Goal: Information Seeking & Learning: Find specific fact

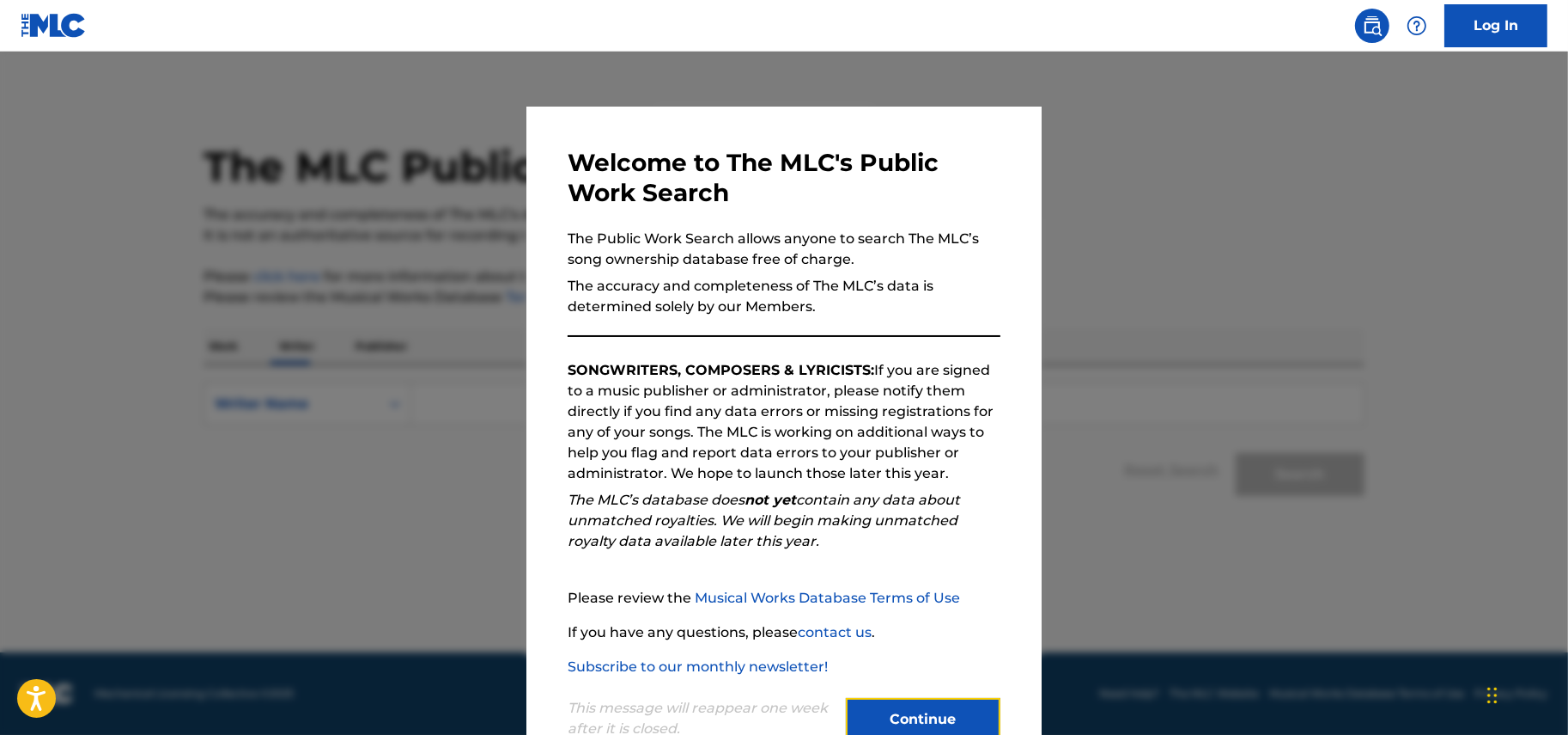
click at [954, 714] on button "Continue" at bounding box center [923, 719] width 154 height 43
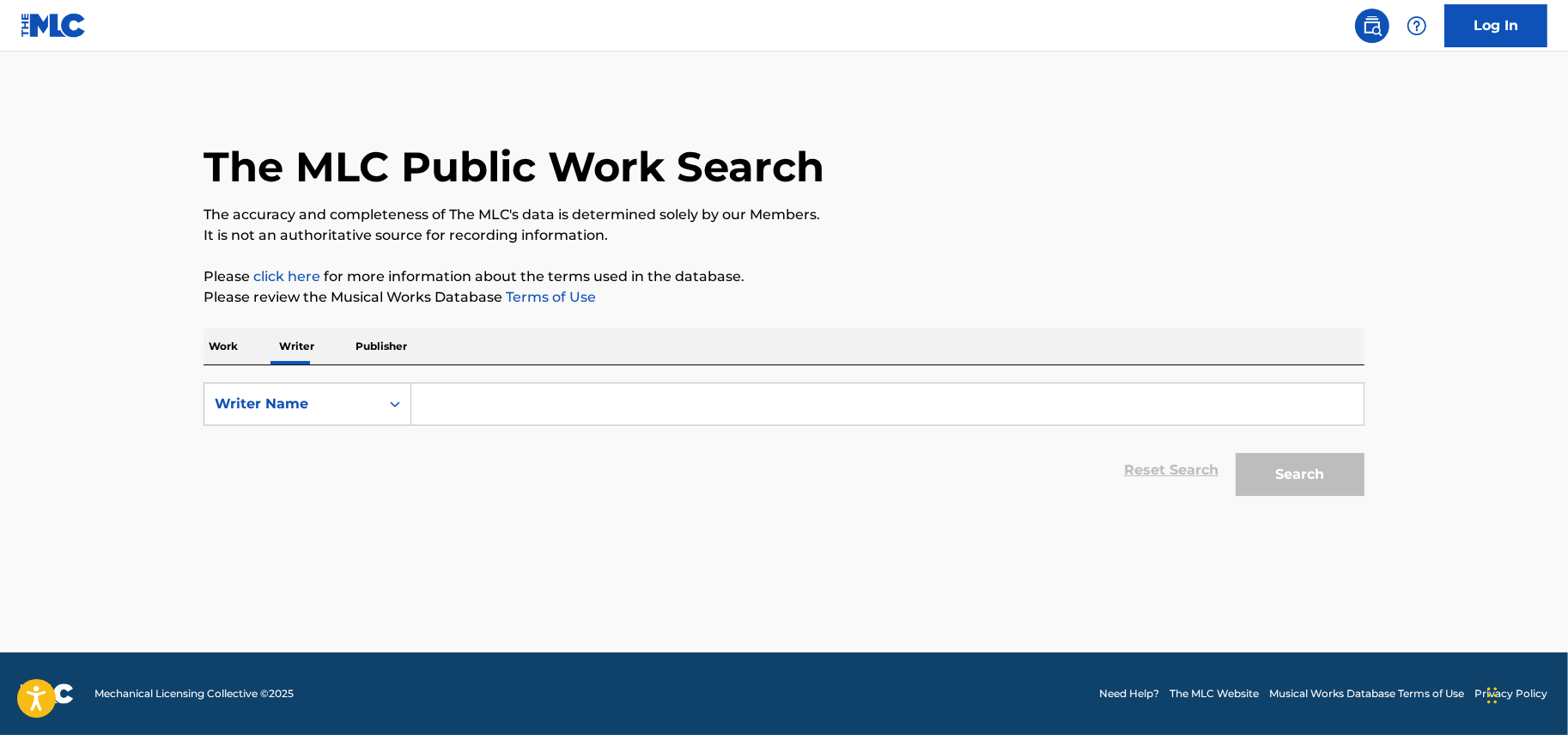
click at [227, 351] on p "Work" at bounding box center [223, 346] width 39 height 36
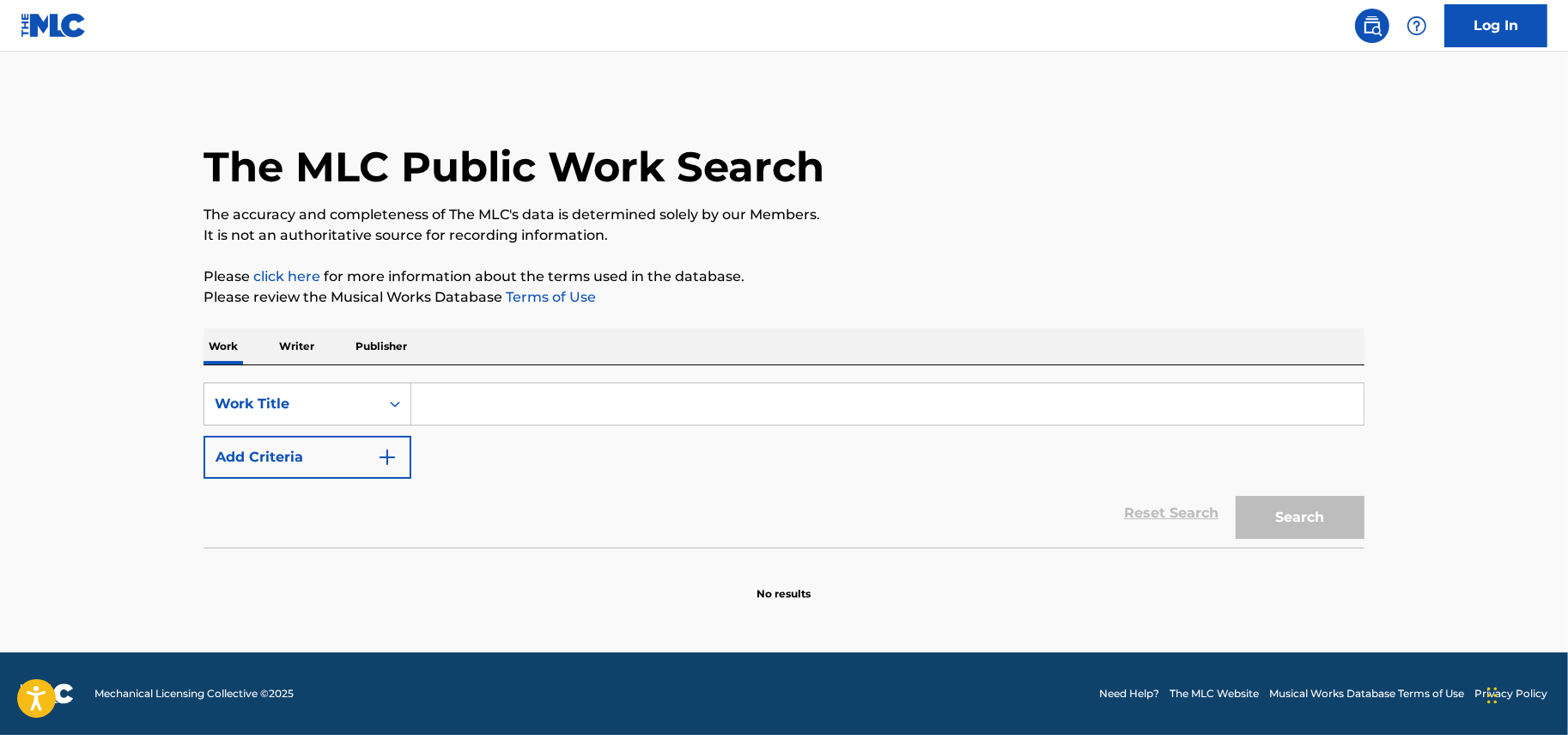
click at [480, 405] on input "Search Form" at bounding box center [887, 404] width 952 height 41
type input "nostalgia"
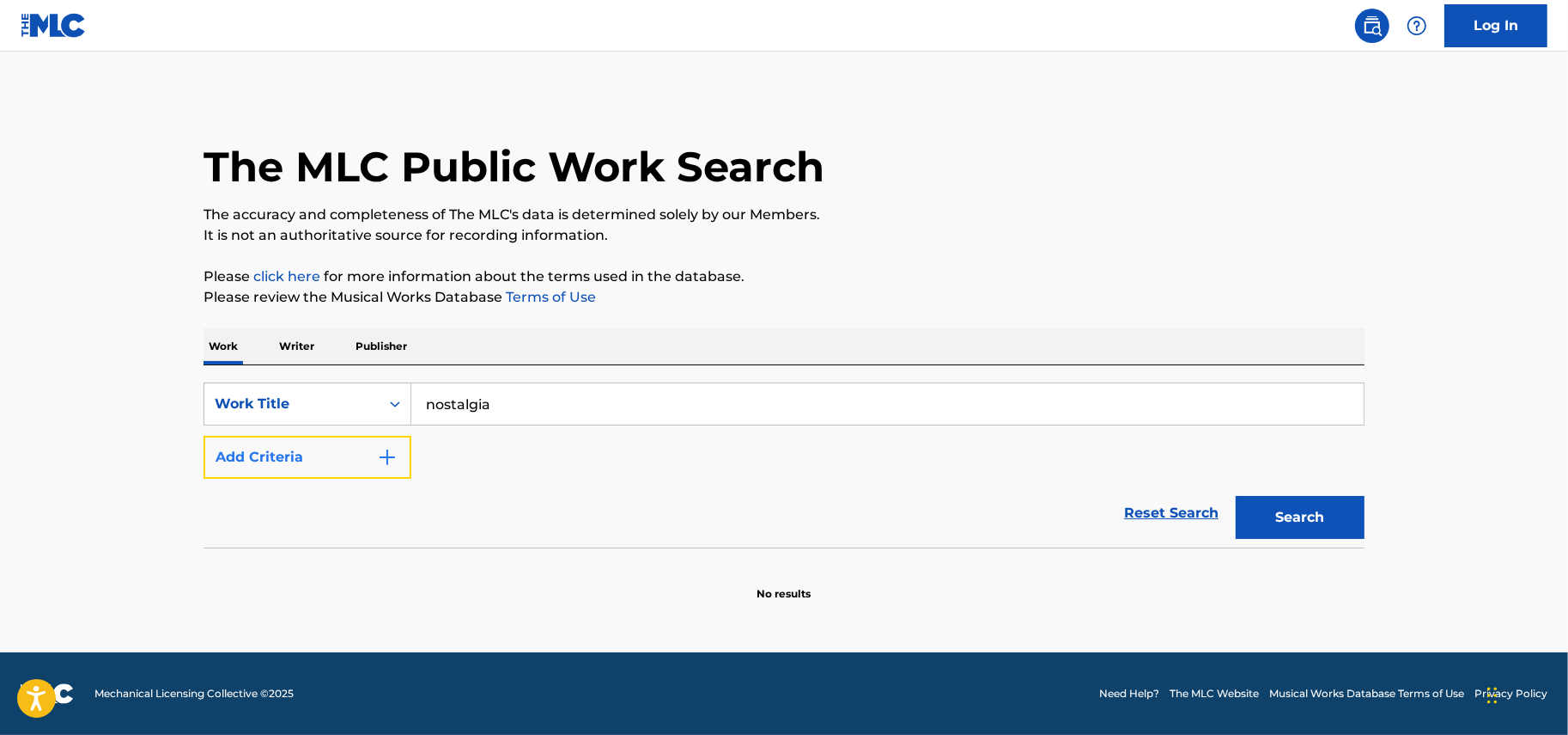
click at [324, 461] on button "Add Criteria" at bounding box center [307, 457] width 208 height 43
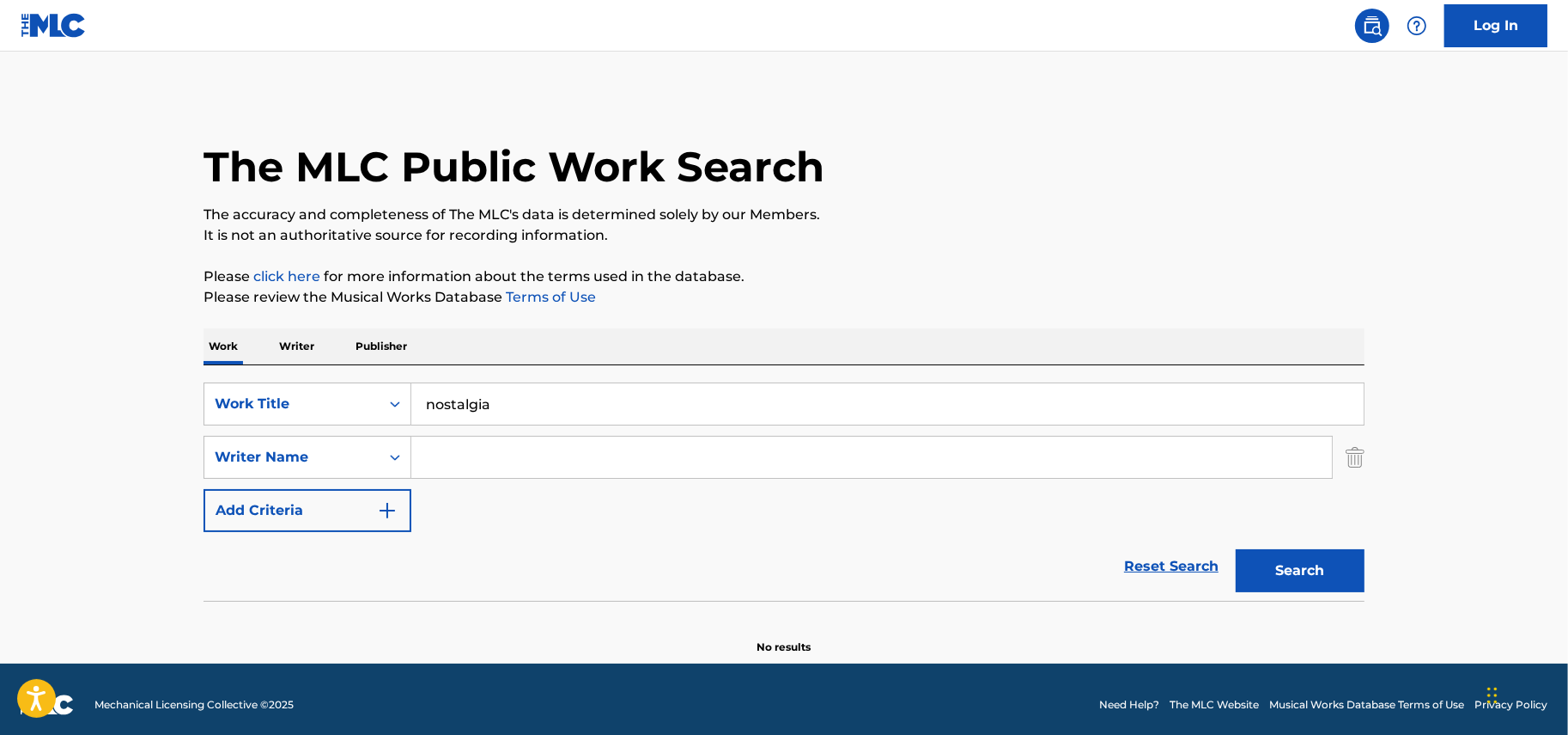
click at [506, 458] on input "Search Form" at bounding box center [871, 457] width 921 height 41
type input "[PERSON_NAME]"
click at [1236, 549] on button "Search" at bounding box center [1300, 571] width 128 height 43
click at [23, 20] on img at bounding box center [53, 25] width 66 height 25
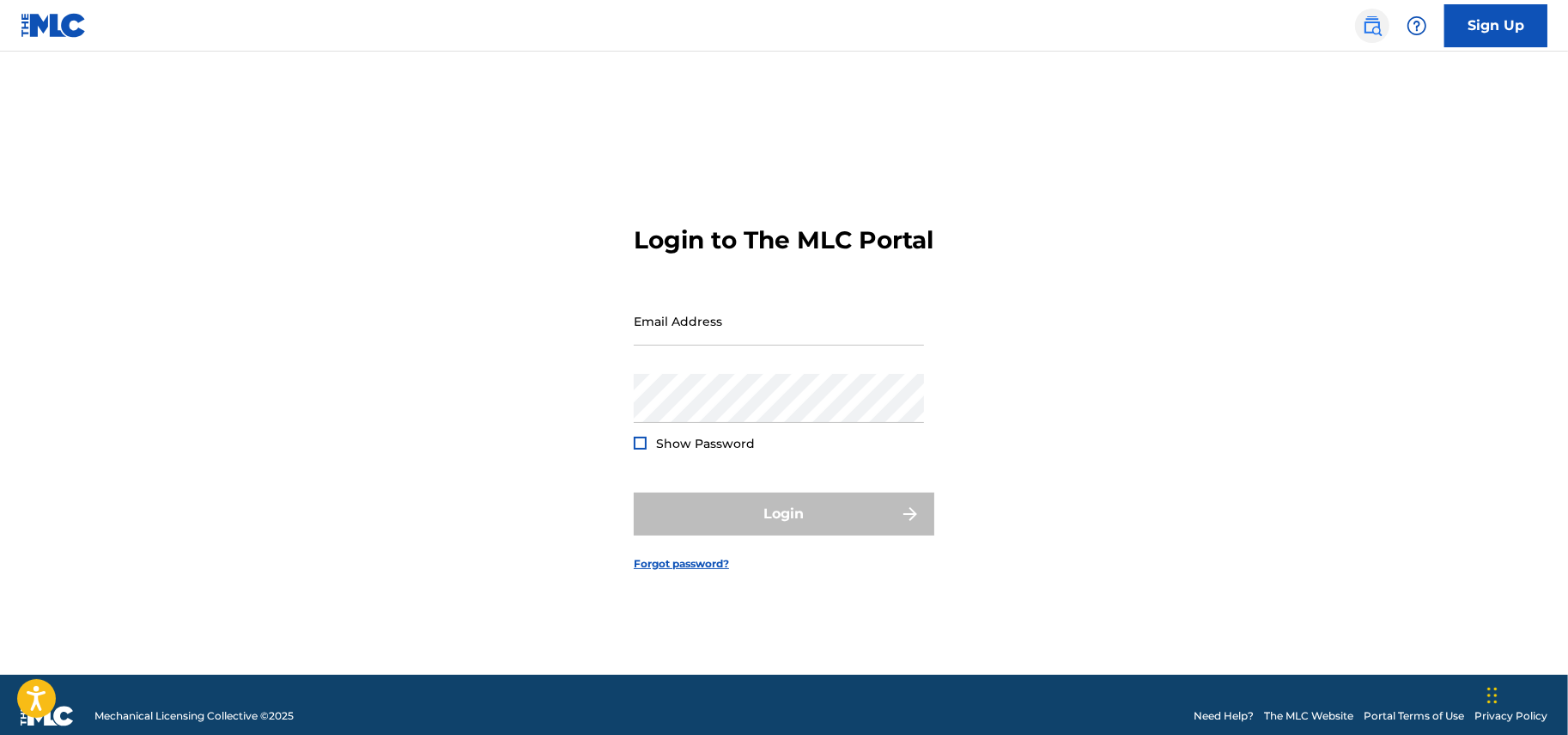
click at [1376, 23] on img at bounding box center [1372, 25] width 21 height 21
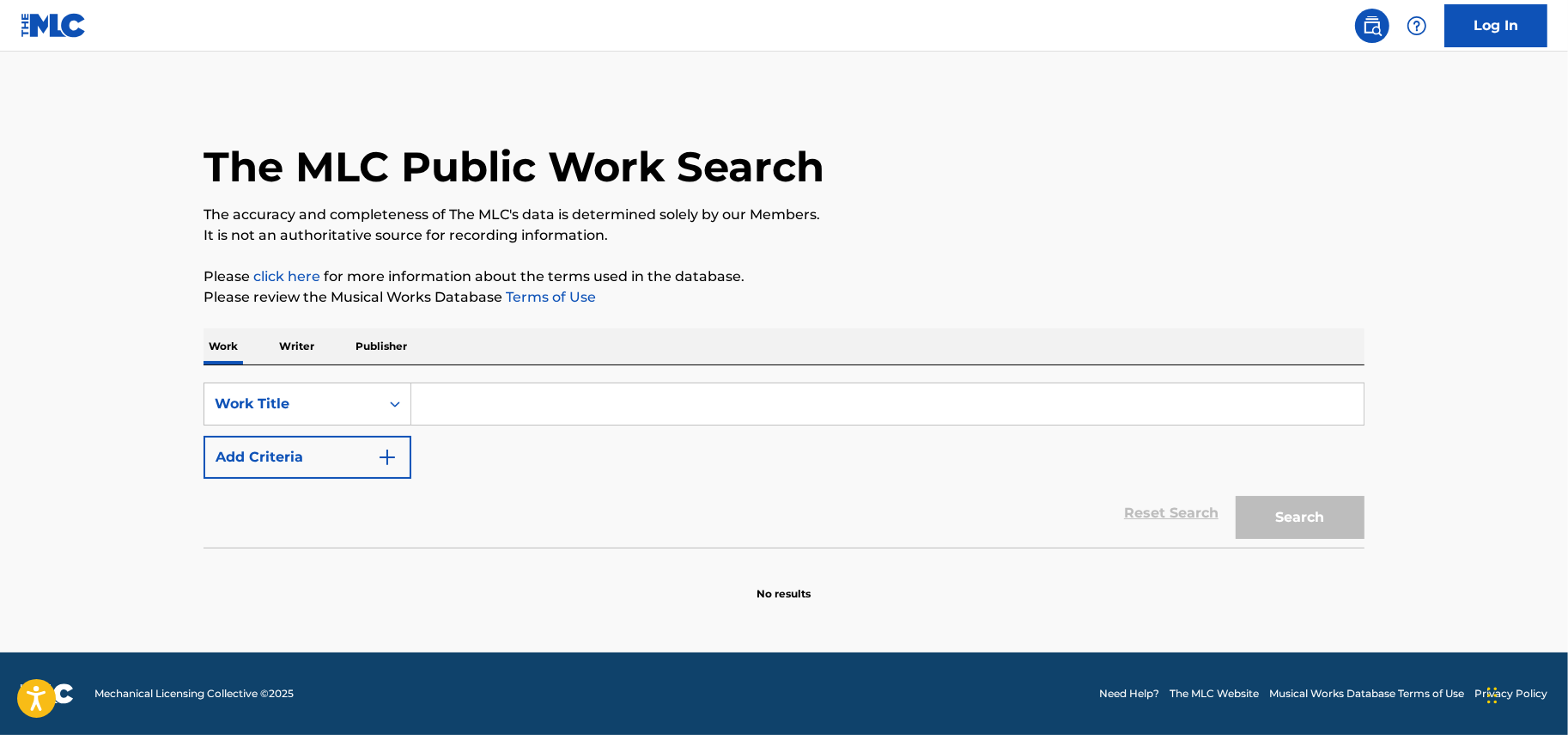
click at [548, 414] on input "Search Form" at bounding box center [887, 404] width 952 height 41
type input "nostalgia"
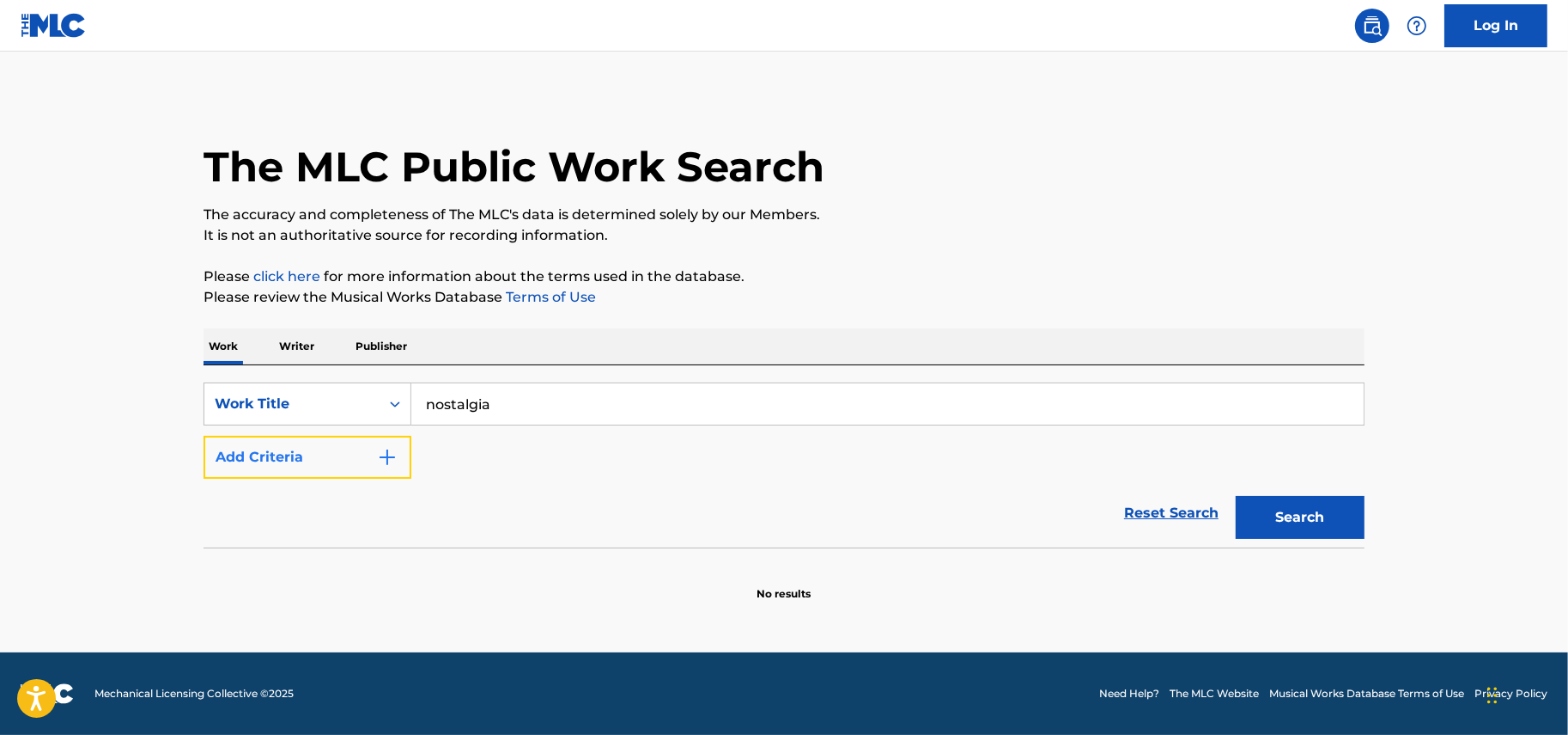
click at [282, 453] on button "Add Criteria" at bounding box center [307, 457] width 208 height 43
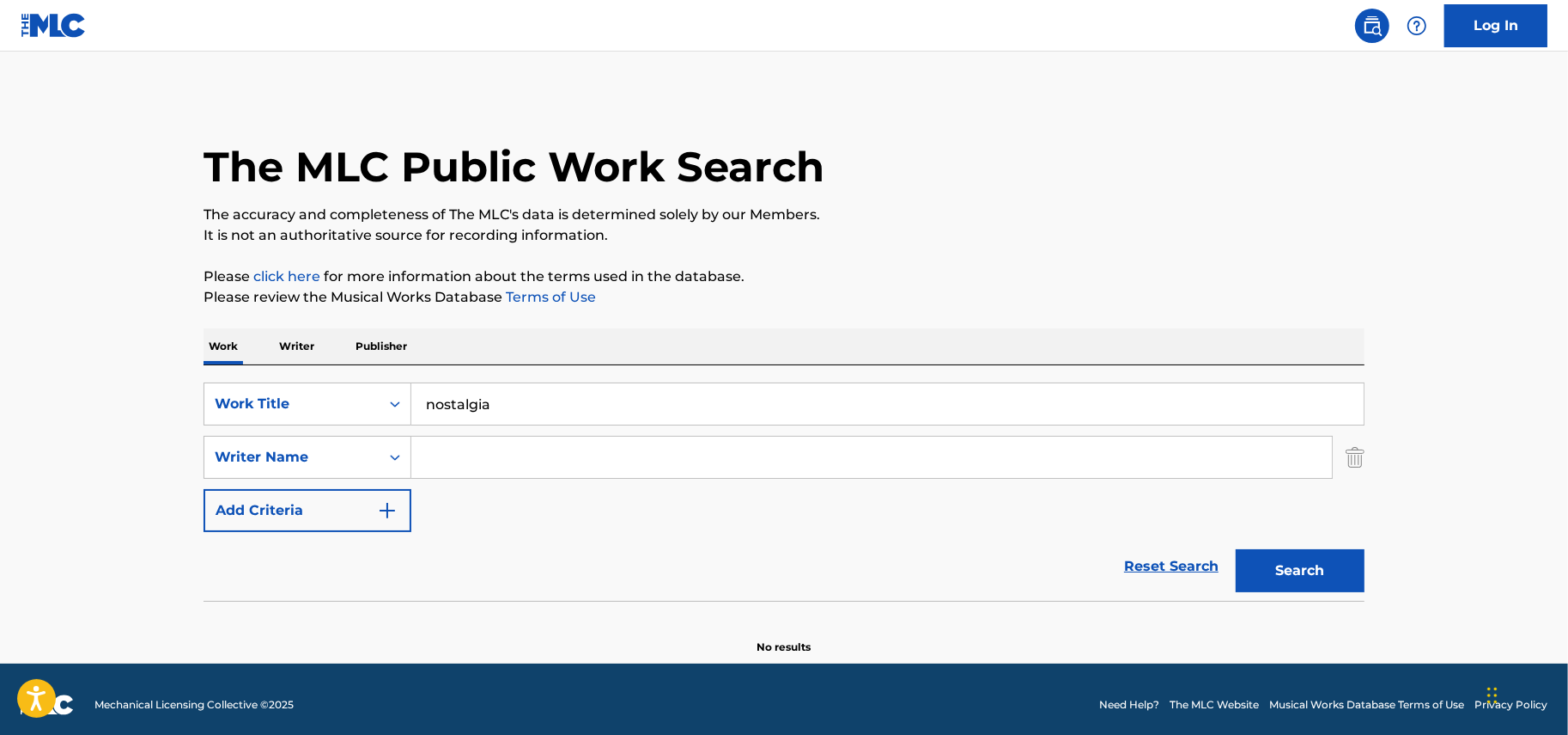
click at [461, 454] on input "Search Form" at bounding box center [871, 457] width 921 height 41
type input "[PERSON_NAME]"
click at [1320, 573] on button "Search" at bounding box center [1300, 571] width 128 height 43
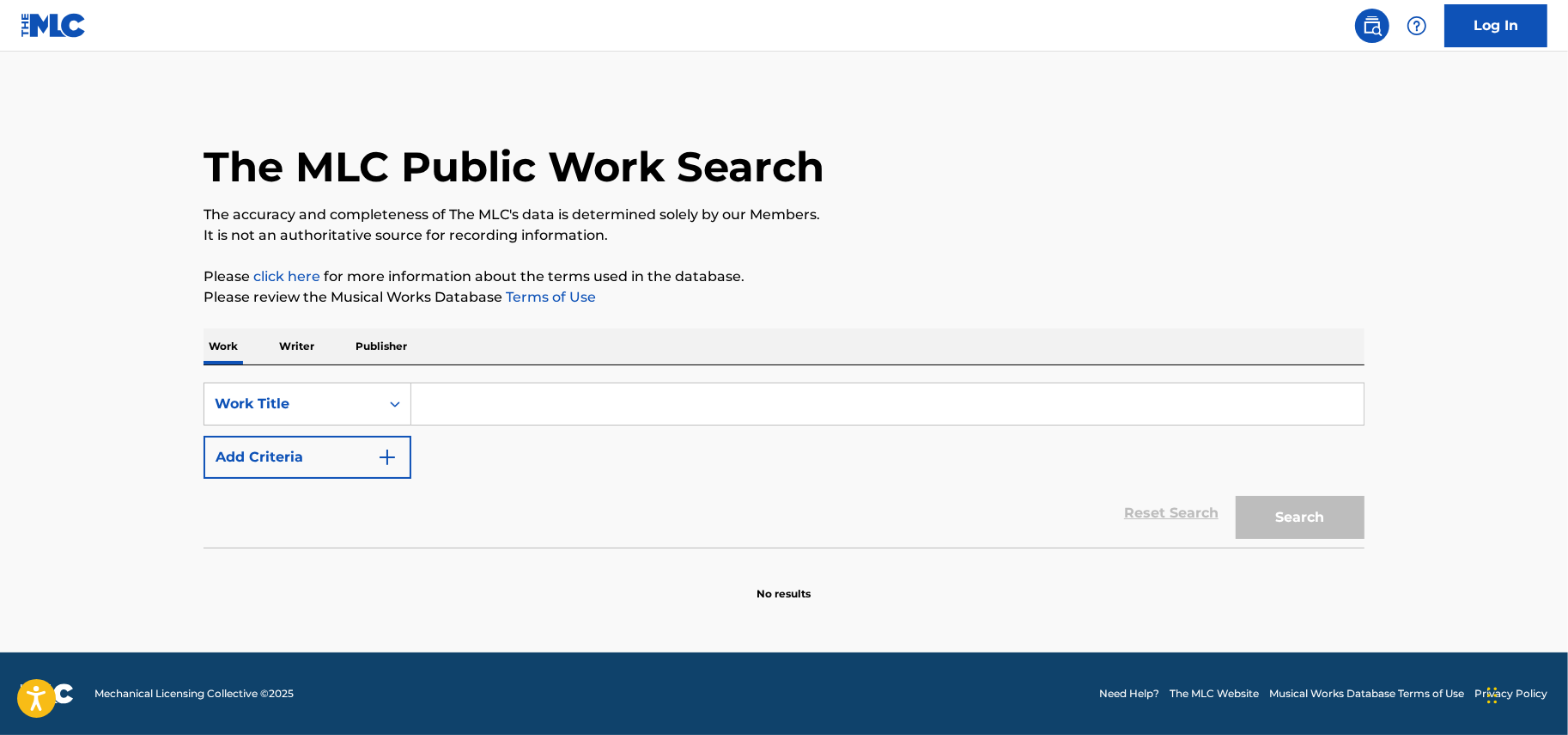
click at [520, 396] on input "Search Form" at bounding box center [887, 404] width 952 height 41
type input "nostalgia"
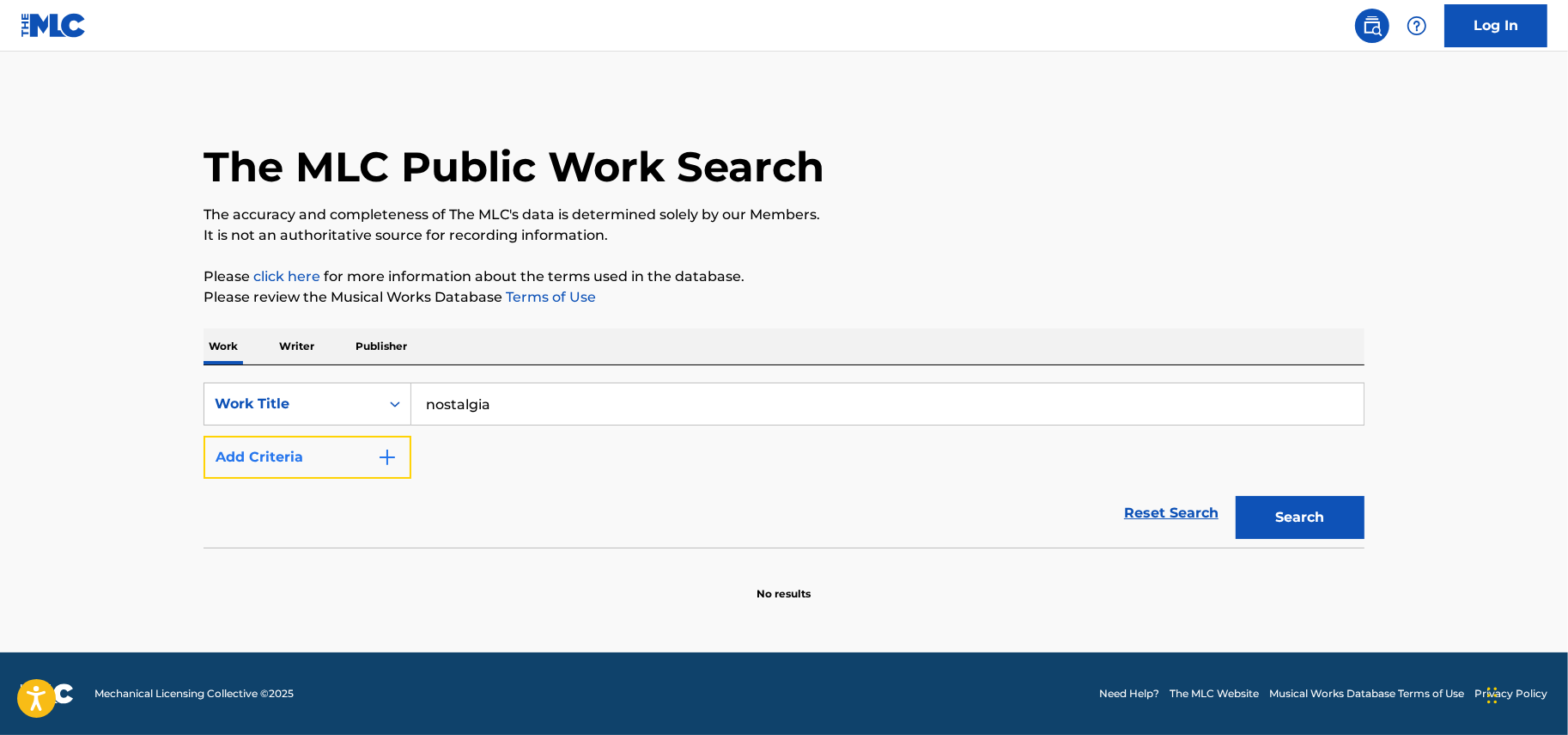
click at [328, 464] on button "Add Criteria" at bounding box center [307, 457] width 208 height 43
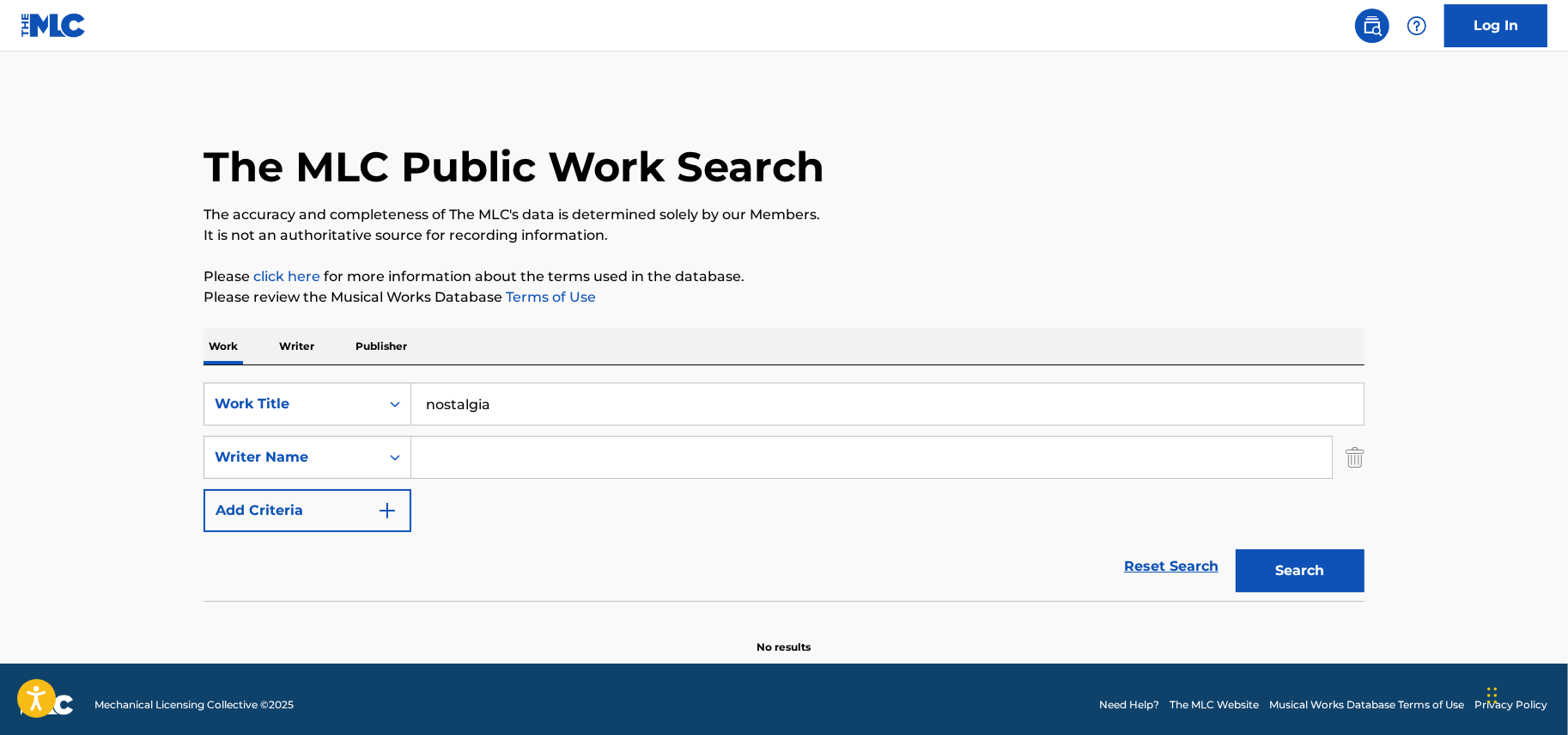
click at [555, 462] on input "Search Form" at bounding box center [871, 457] width 921 height 41
type input "[PERSON_NAME]"
click at [1301, 578] on button "Search" at bounding box center [1300, 571] width 128 height 43
drag, startPoint x: 555, startPoint y: 409, endPoint x: 193, endPoint y: 366, distance: 364.5
click at [199, 367] on div "The MLC Public Work Search The accuracy and completeness of The MLC's data is d…" at bounding box center [784, 375] width 1203 height 560
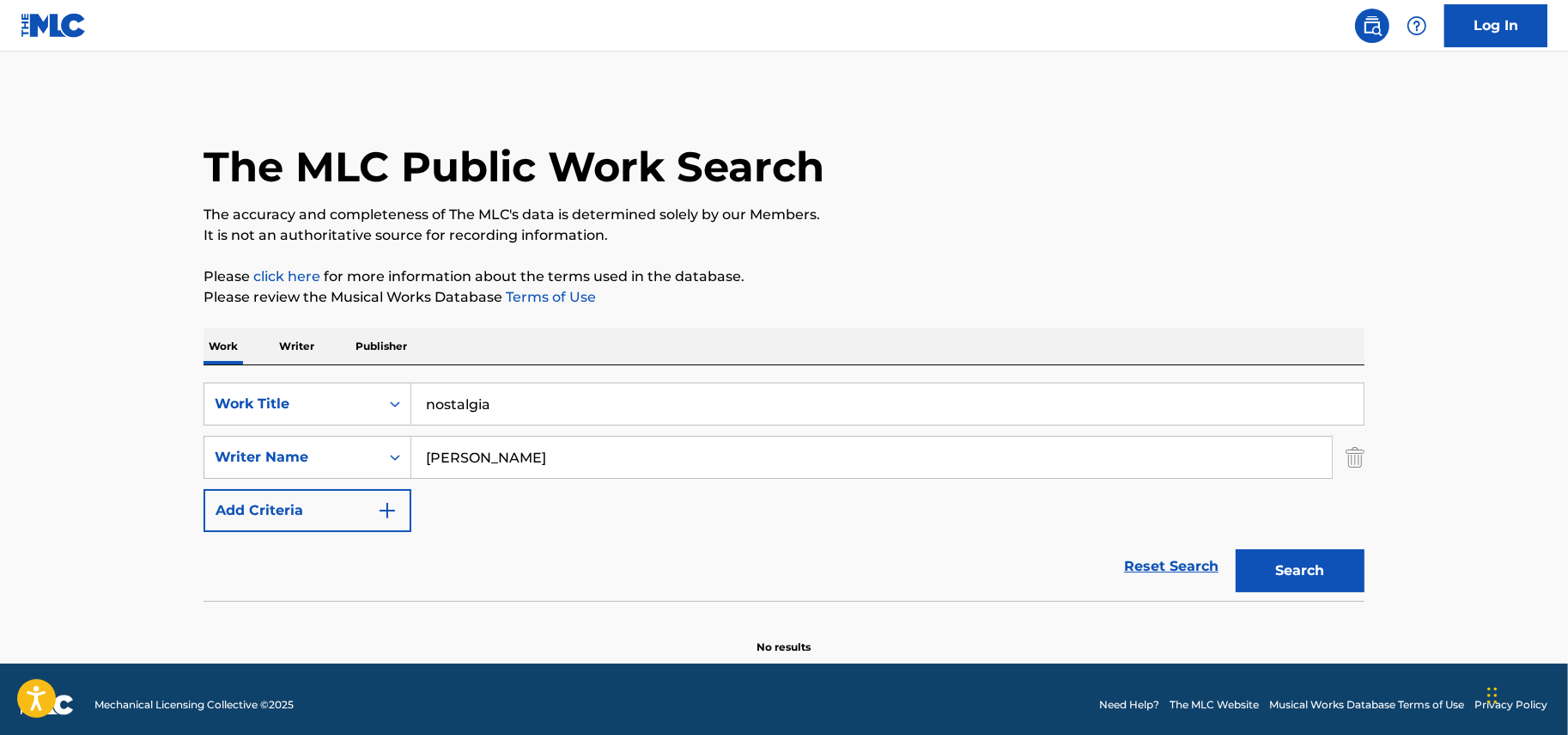
paste input "All for Nothing"
type input "All for Nothing"
drag, startPoint x: 601, startPoint y: 457, endPoint x: 275, endPoint y: 398, distance: 331.3
click at [264, 412] on div "SearchWithCriteria67ba625e-c39d-4fd3-b177-43a204f65f67 Work Title All for Nothi…" at bounding box center [784, 458] width 1161 height 150
paste input "Benjamin"
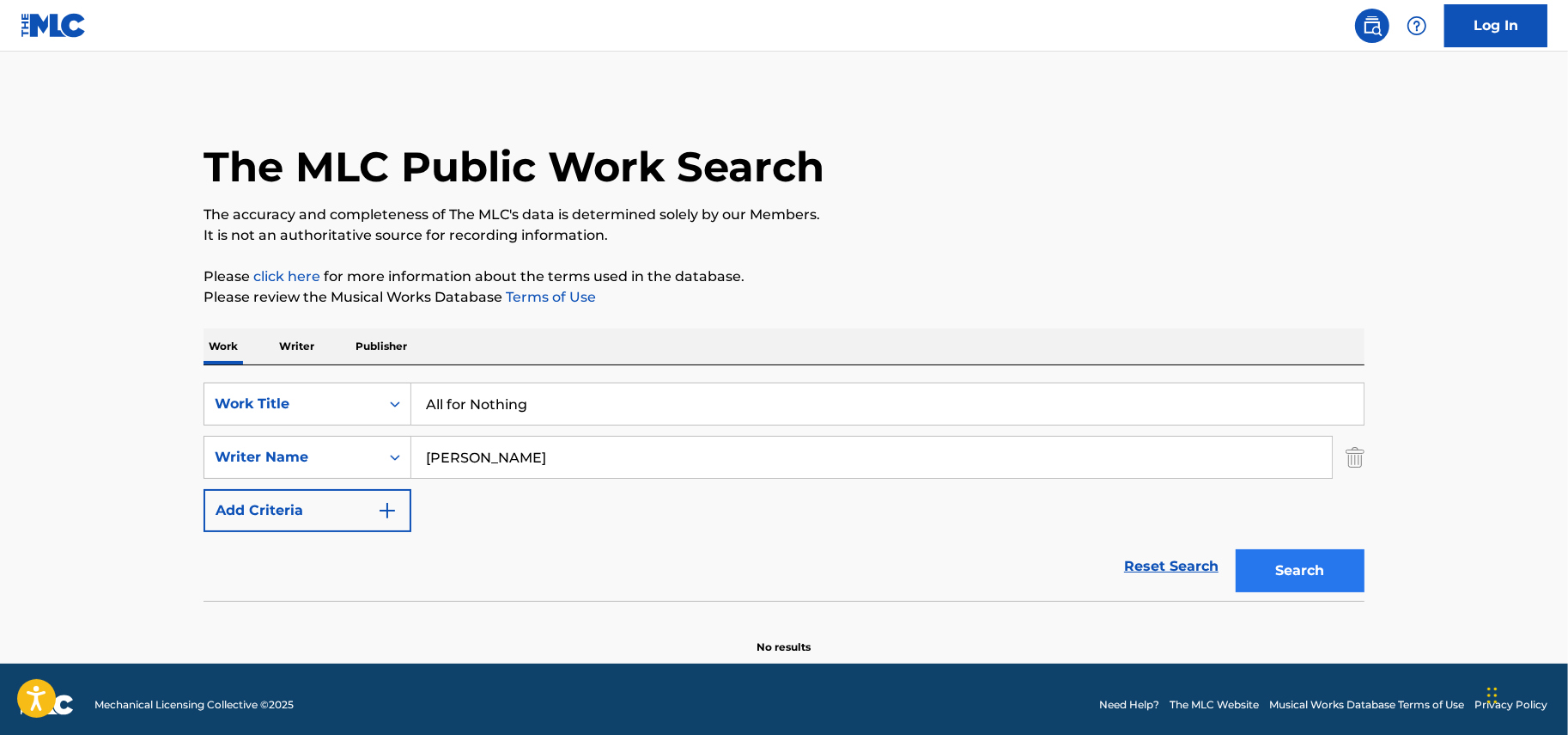
type input "Benjamin"
click at [1319, 570] on button "Search" at bounding box center [1300, 571] width 128 height 43
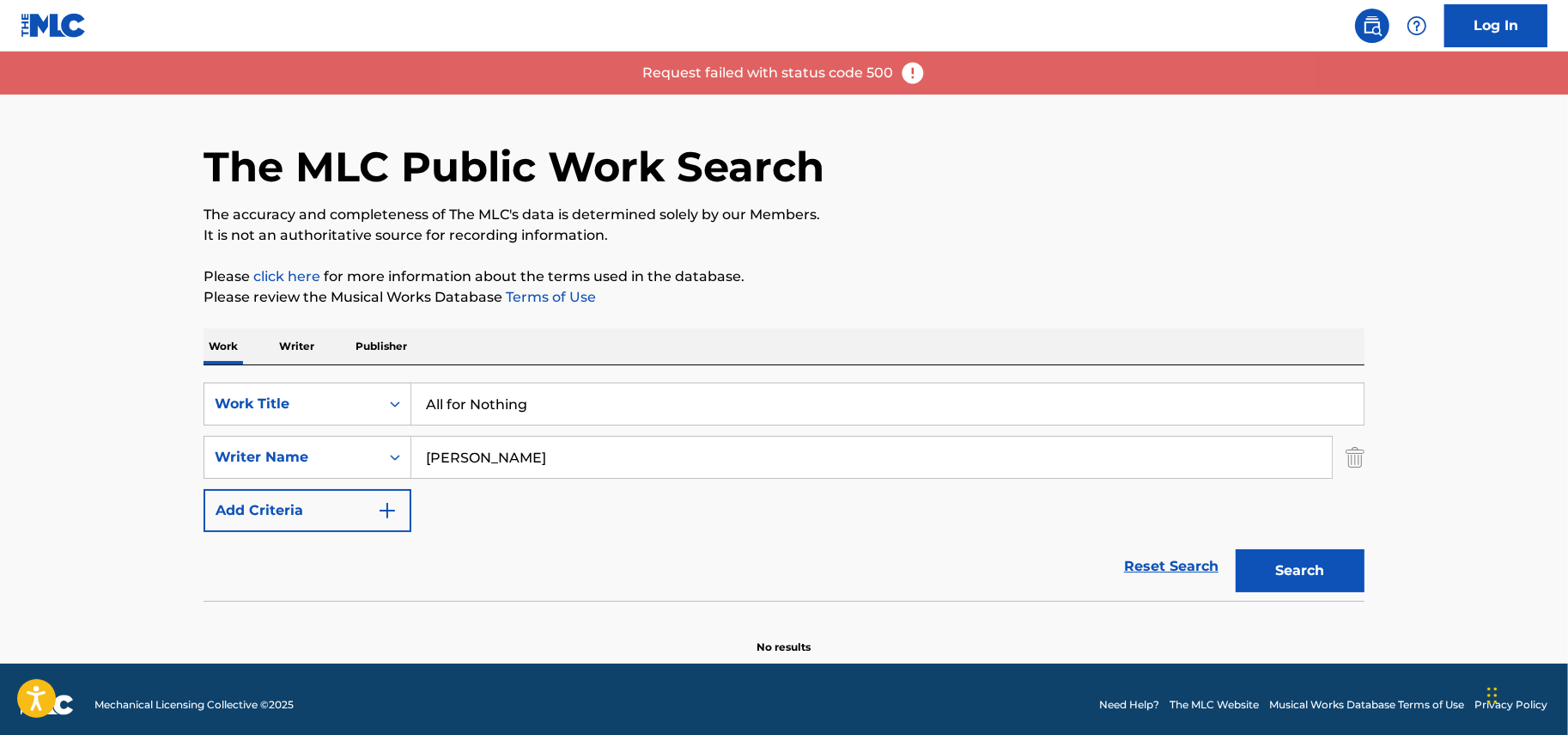
scroll to position [12, 0]
